Goal: Navigation & Orientation: Find specific page/section

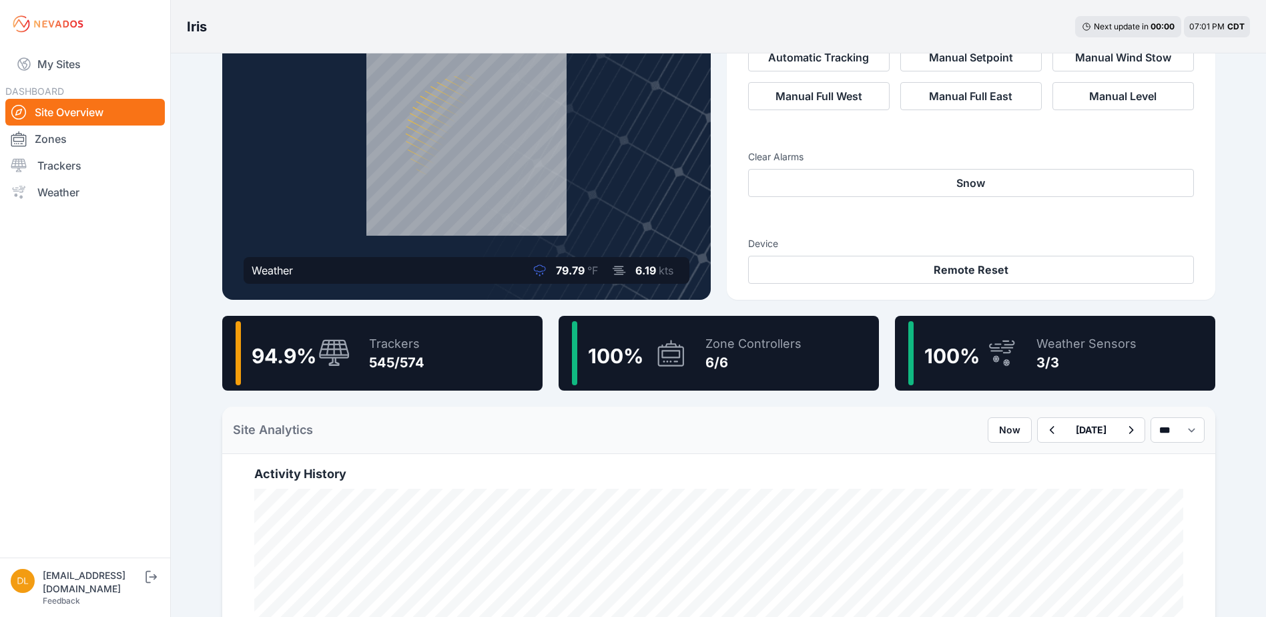
scroll to position [133, 0]
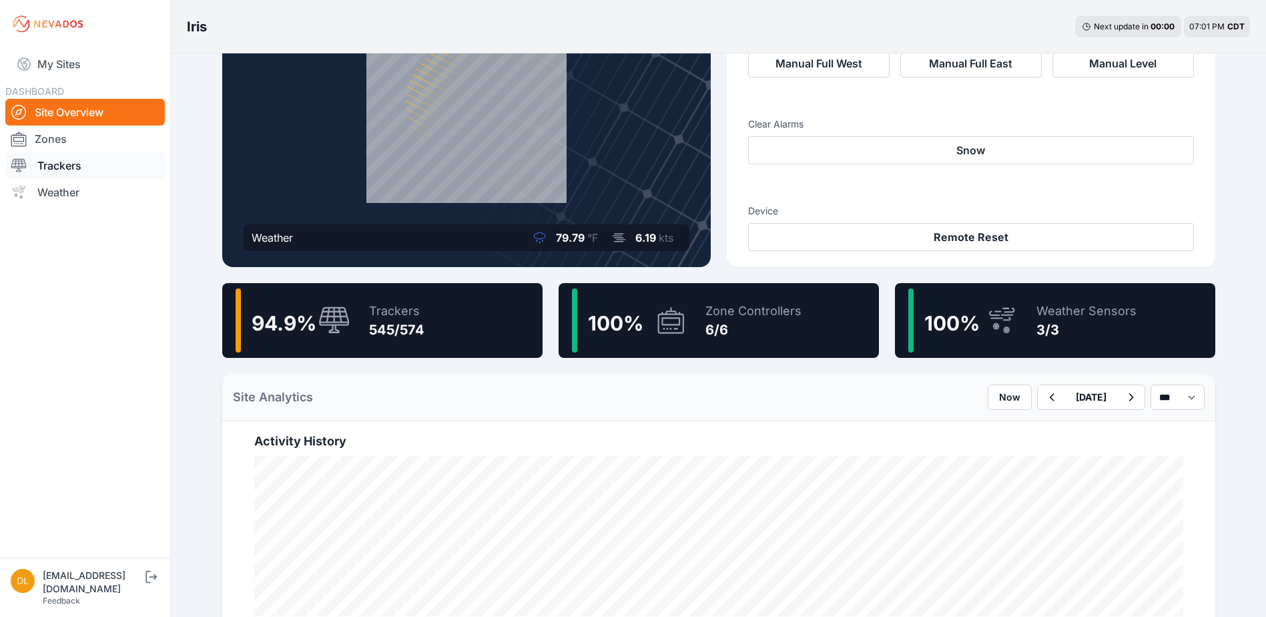
click at [33, 158] on div at bounding box center [24, 166] width 27 height 16
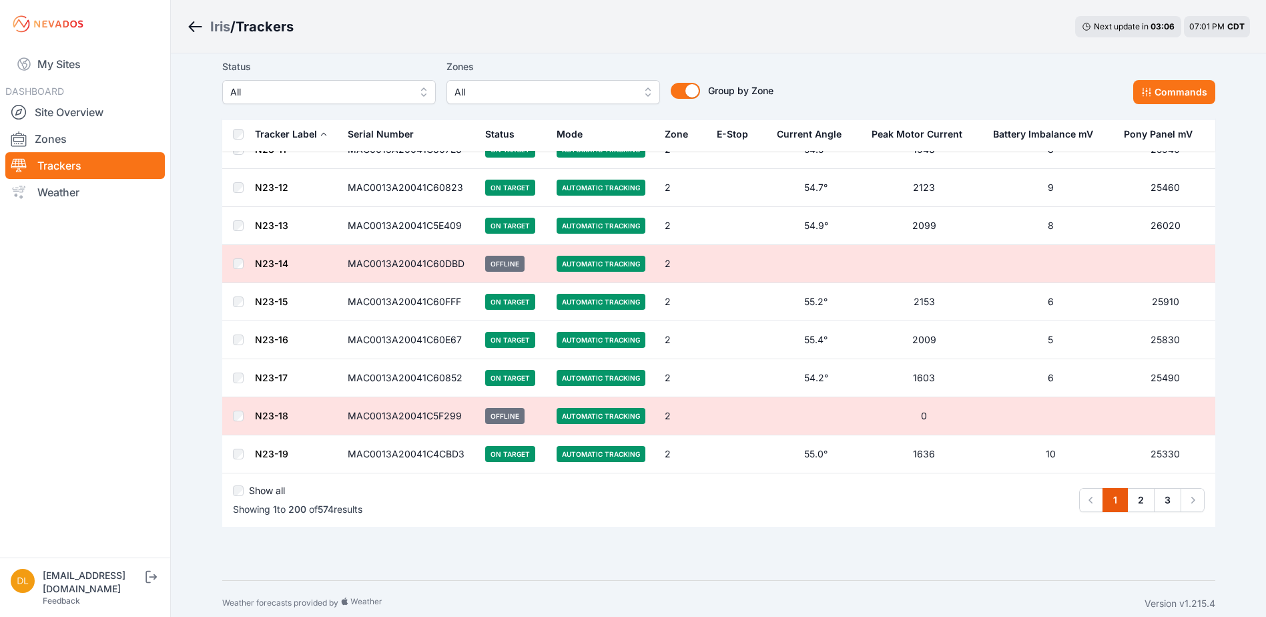
scroll to position [7365, 0]
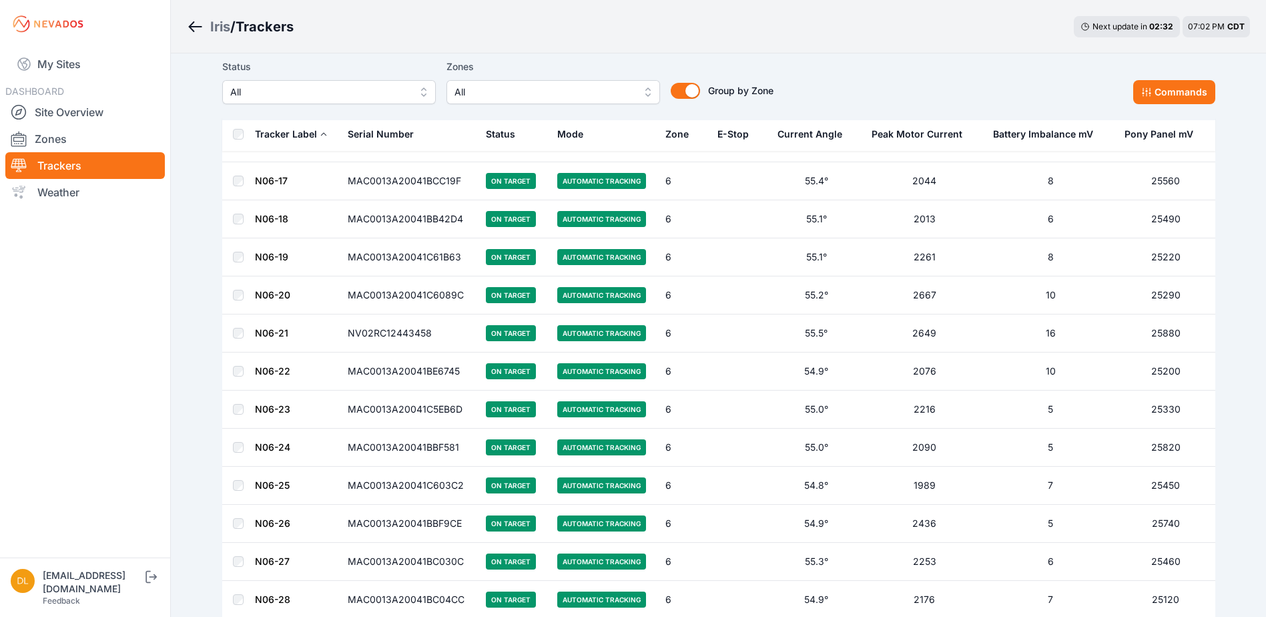
scroll to position [21674, 0]
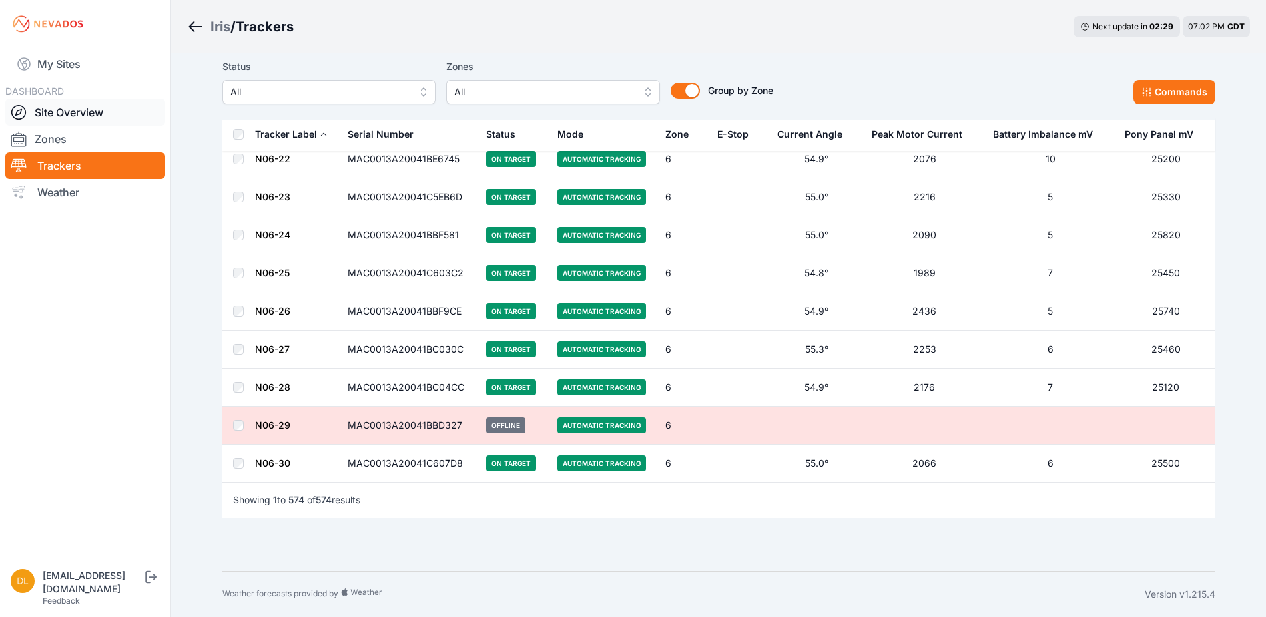
click at [109, 118] on link "Site Overview" at bounding box center [85, 112] width 160 height 27
click at [84, 109] on link "Site Overview" at bounding box center [85, 112] width 160 height 27
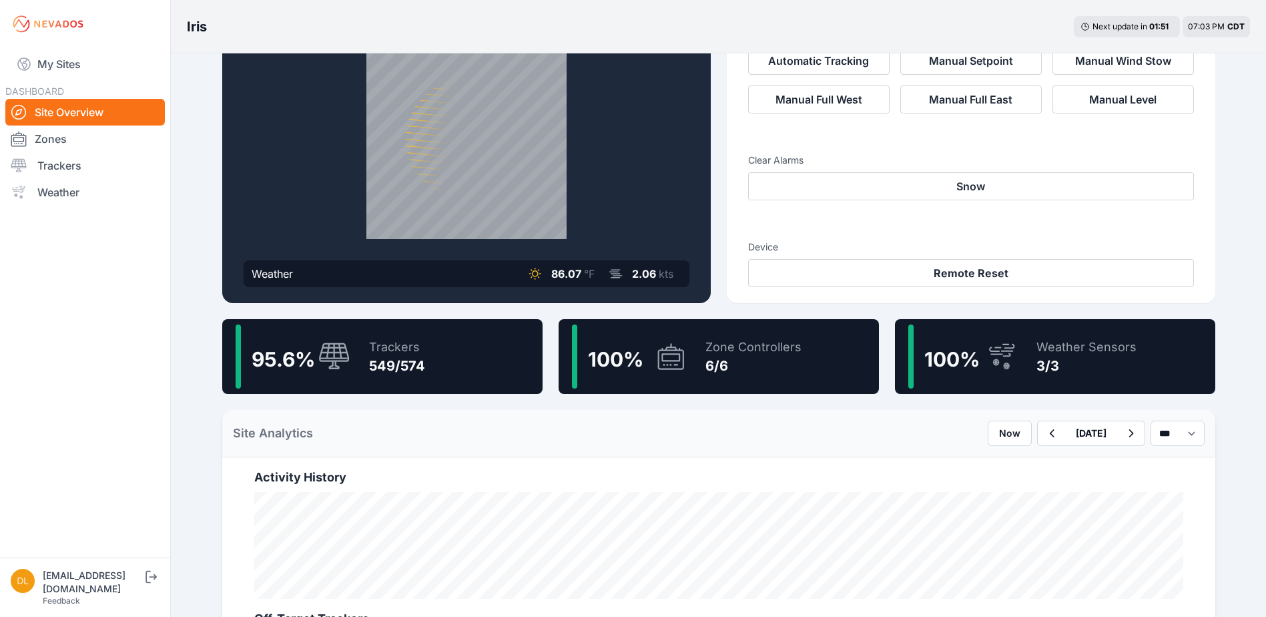
scroll to position [59, 0]
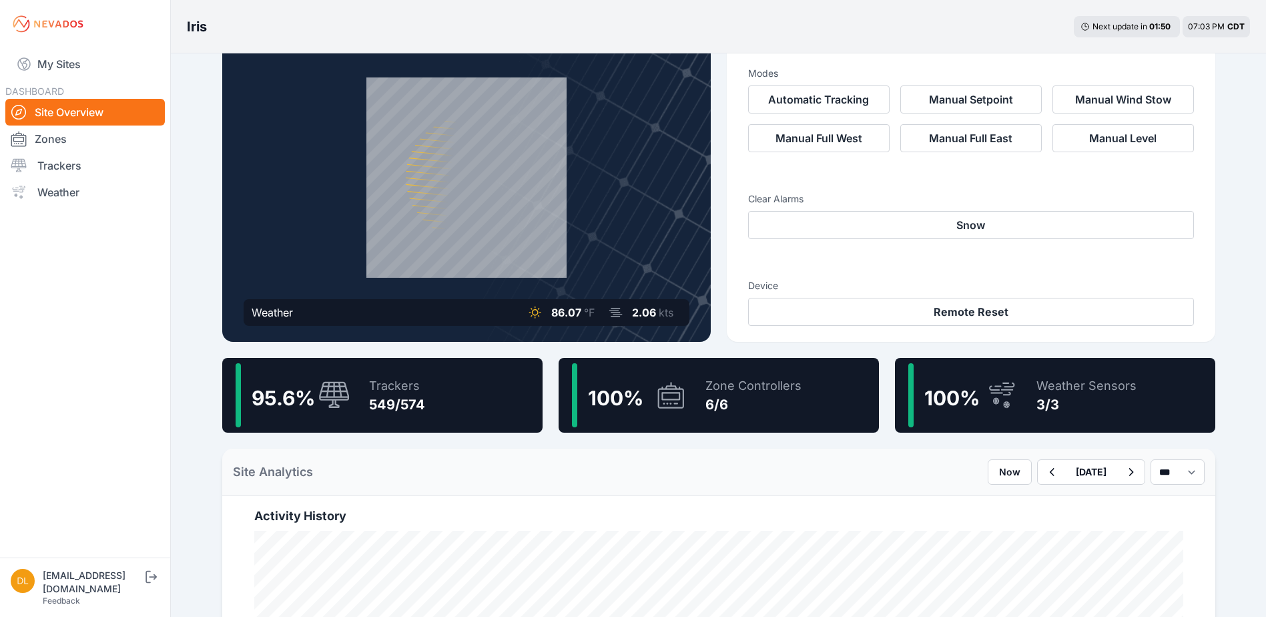
click at [990, 391] on icon at bounding box center [1002, 395] width 32 height 31
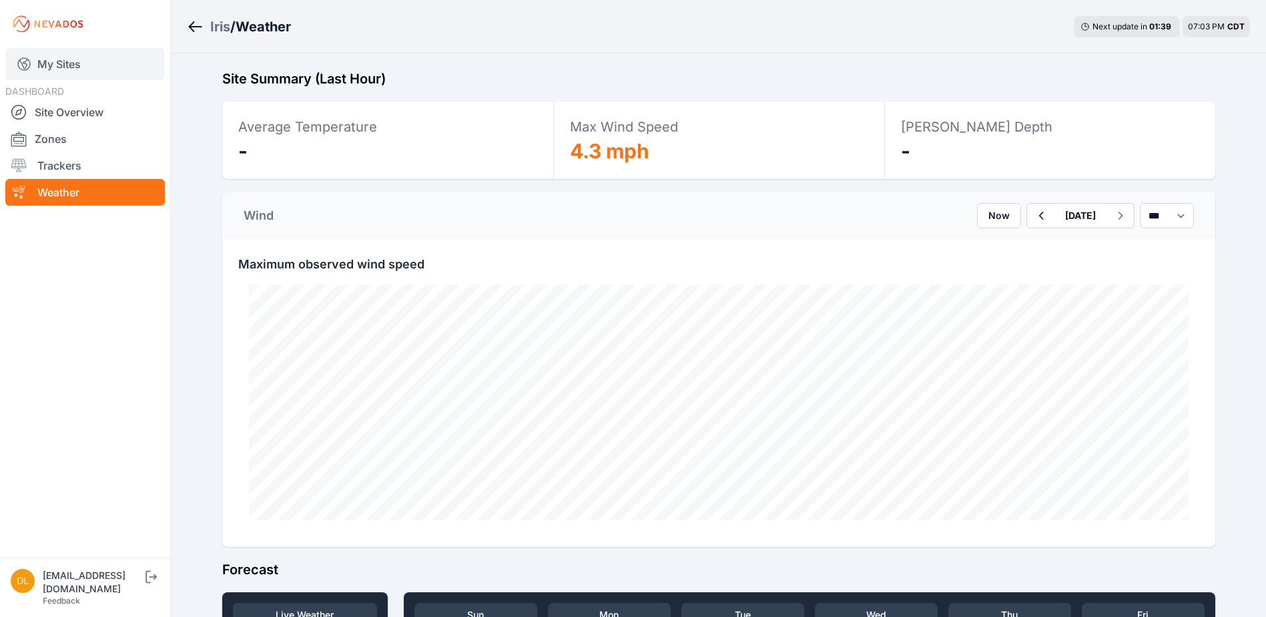
click at [75, 71] on link "My Sites" at bounding box center [85, 64] width 160 height 32
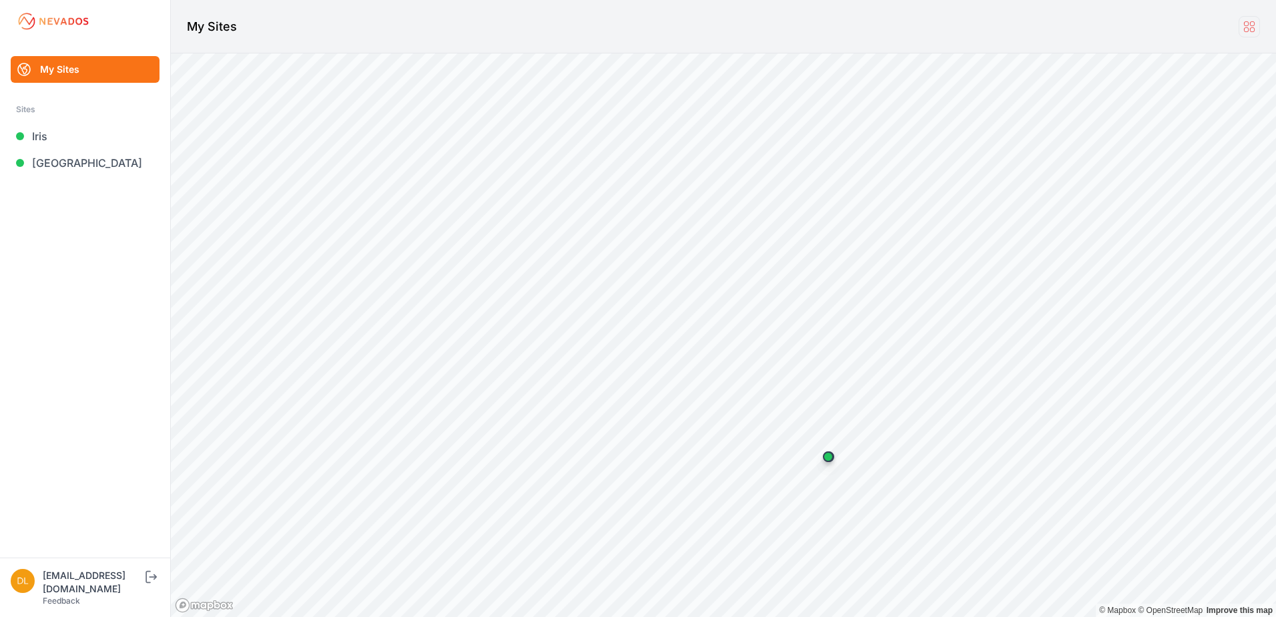
click at [1256, 21] on icon at bounding box center [1249, 26] width 15 height 15
